Goal: Information Seeking & Learning: Find specific page/section

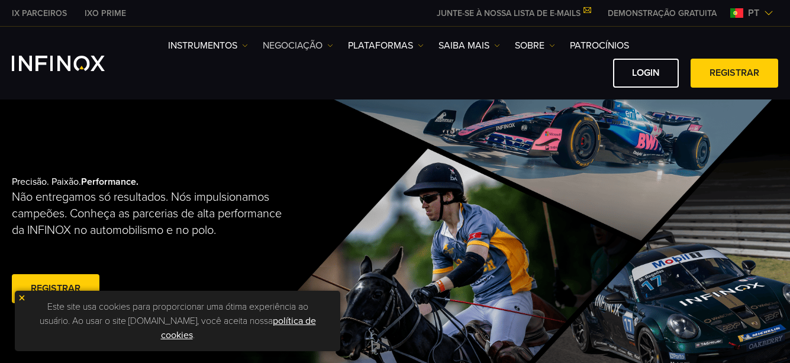
click at [280, 38] on link "NEGOCIAÇÃO" at bounding box center [298, 45] width 70 height 14
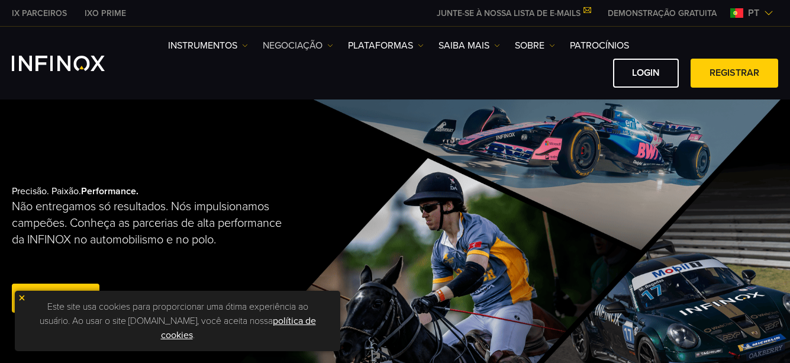
click at [292, 45] on link "NEGOCIAÇÃO" at bounding box center [298, 45] width 70 height 14
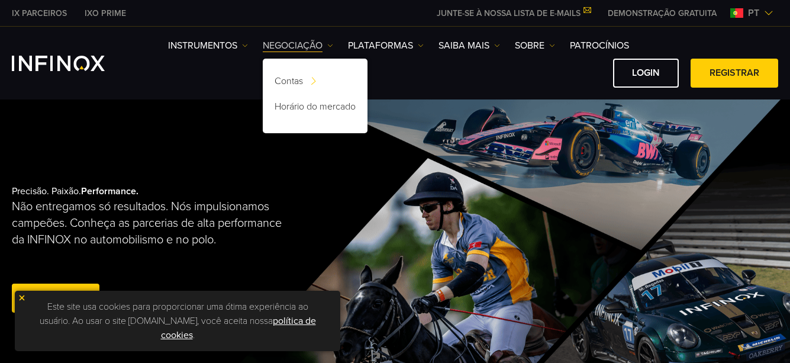
click at [292, 45] on link "NEGOCIAÇÃO" at bounding box center [298, 45] width 70 height 14
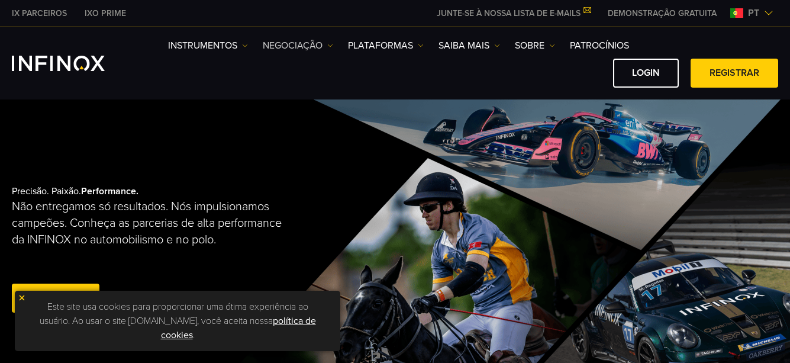
click at [292, 45] on link "NEGOCIAÇÃO" at bounding box center [298, 45] width 70 height 14
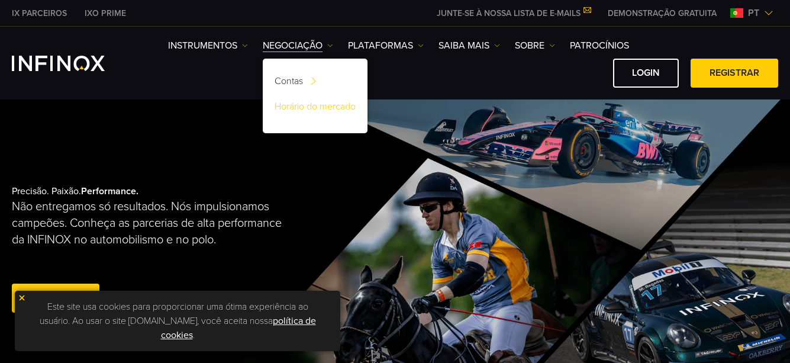
click at [317, 108] on link "Horário do mercado" at bounding box center [315, 108] width 105 height 25
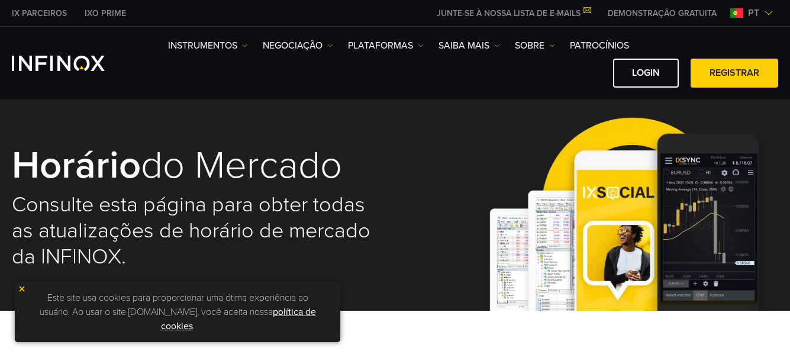
click at [724, 75] on link "Registrar" at bounding box center [735, 73] width 88 height 29
